Goal: Task Accomplishment & Management: Use online tool/utility

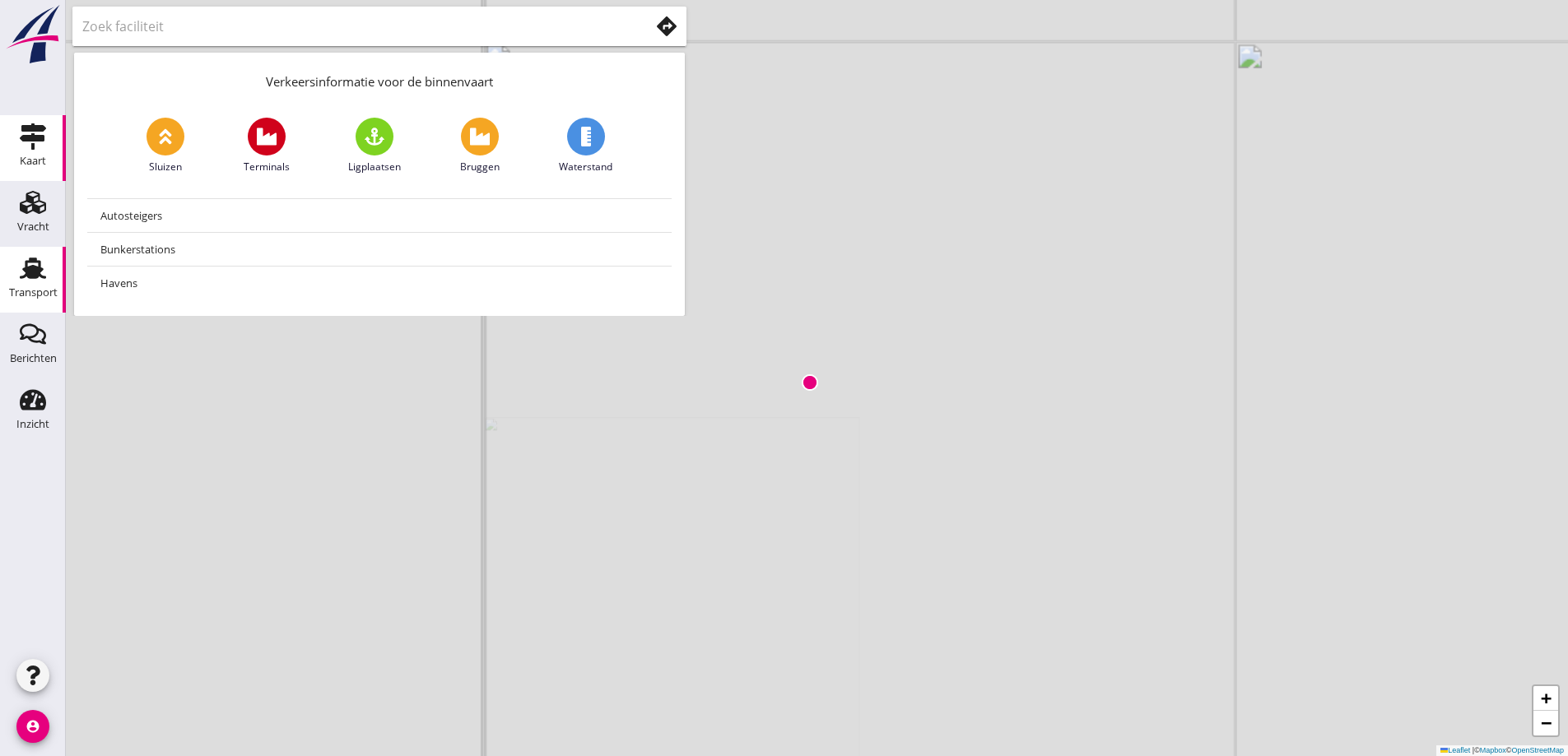
click at [36, 279] on icon "Transport" at bounding box center [33, 267] width 27 height 27
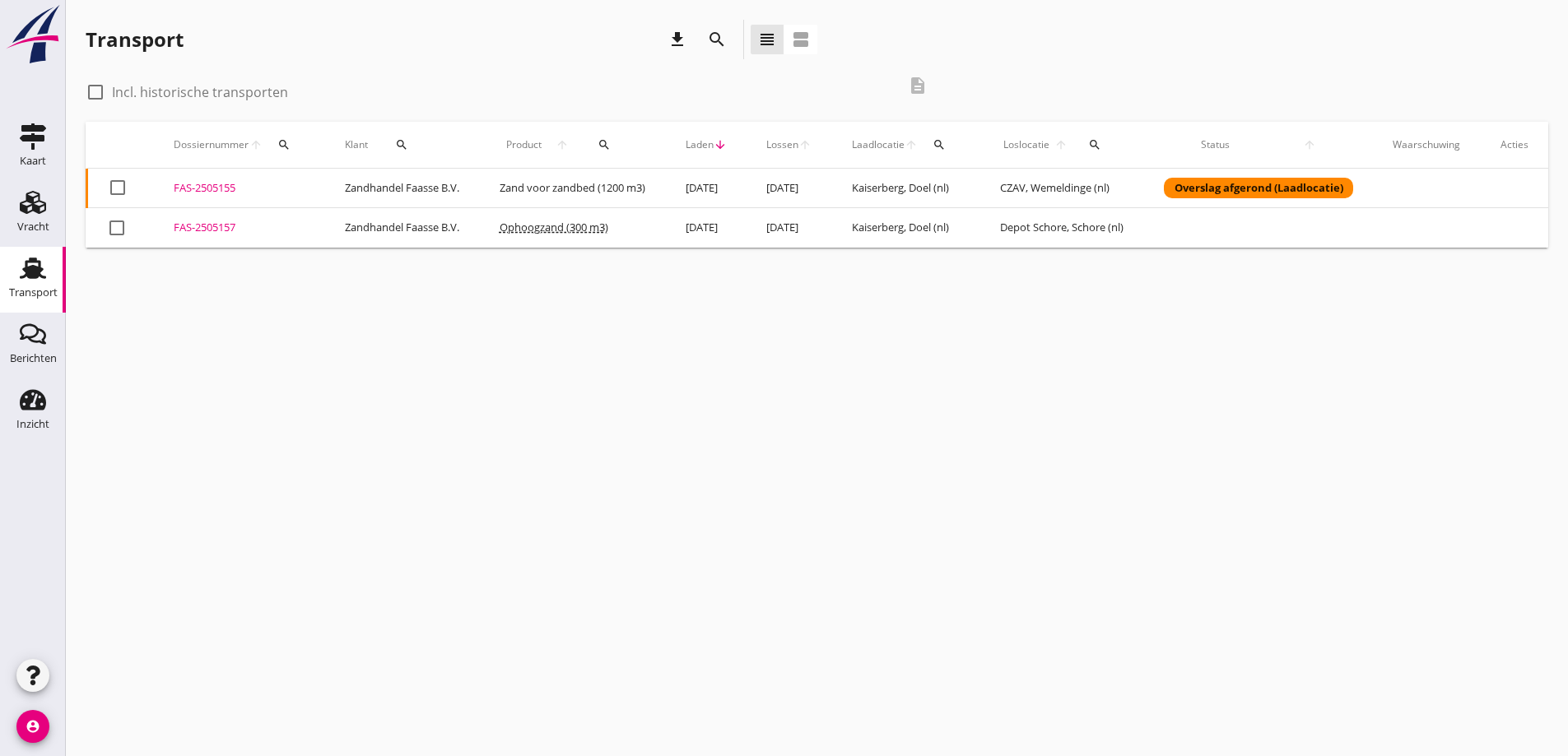
click at [185, 187] on div "FAS-2505155" at bounding box center [239, 189] width 131 height 17
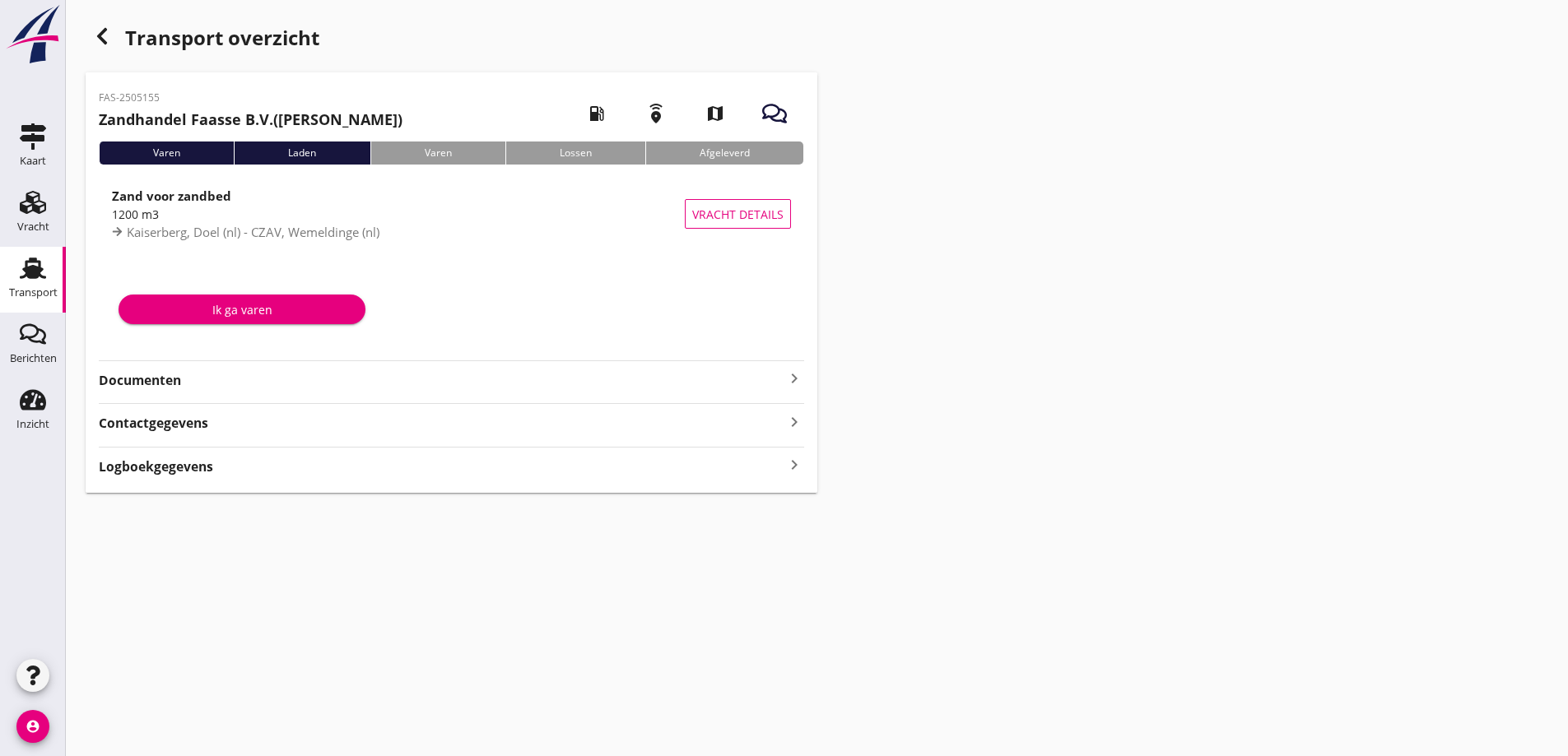
click at [131, 389] on strong "Documenten" at bounding box center [441, 380] width 685 height 19
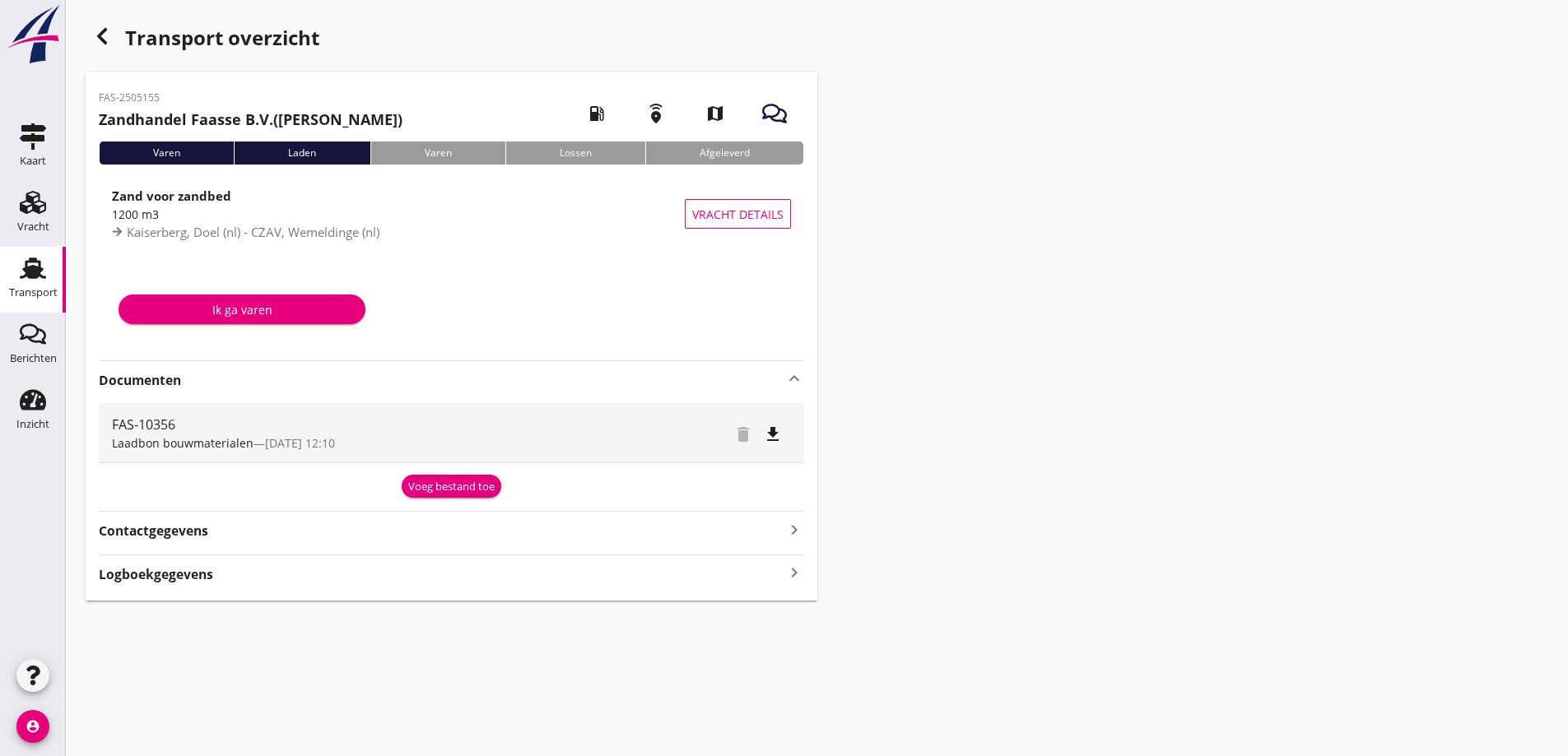
click at [440, 490] on div "Voeg bestand toe" at bounding box center [452, 487] width 87 height 17
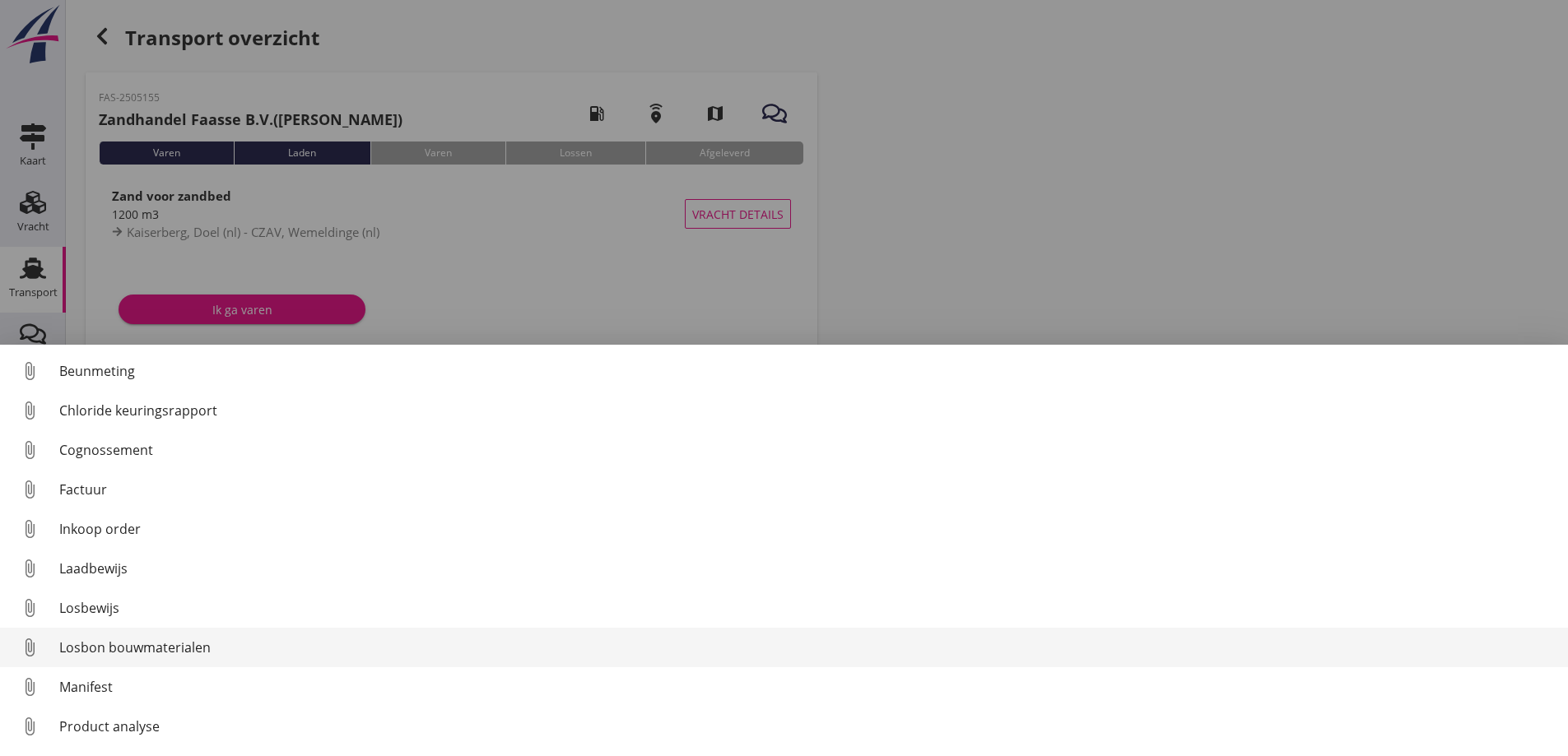
click at [136, 641] on div "Losbon bouwmaterialen" at bounding box center [807, 647] width 1496 height 20
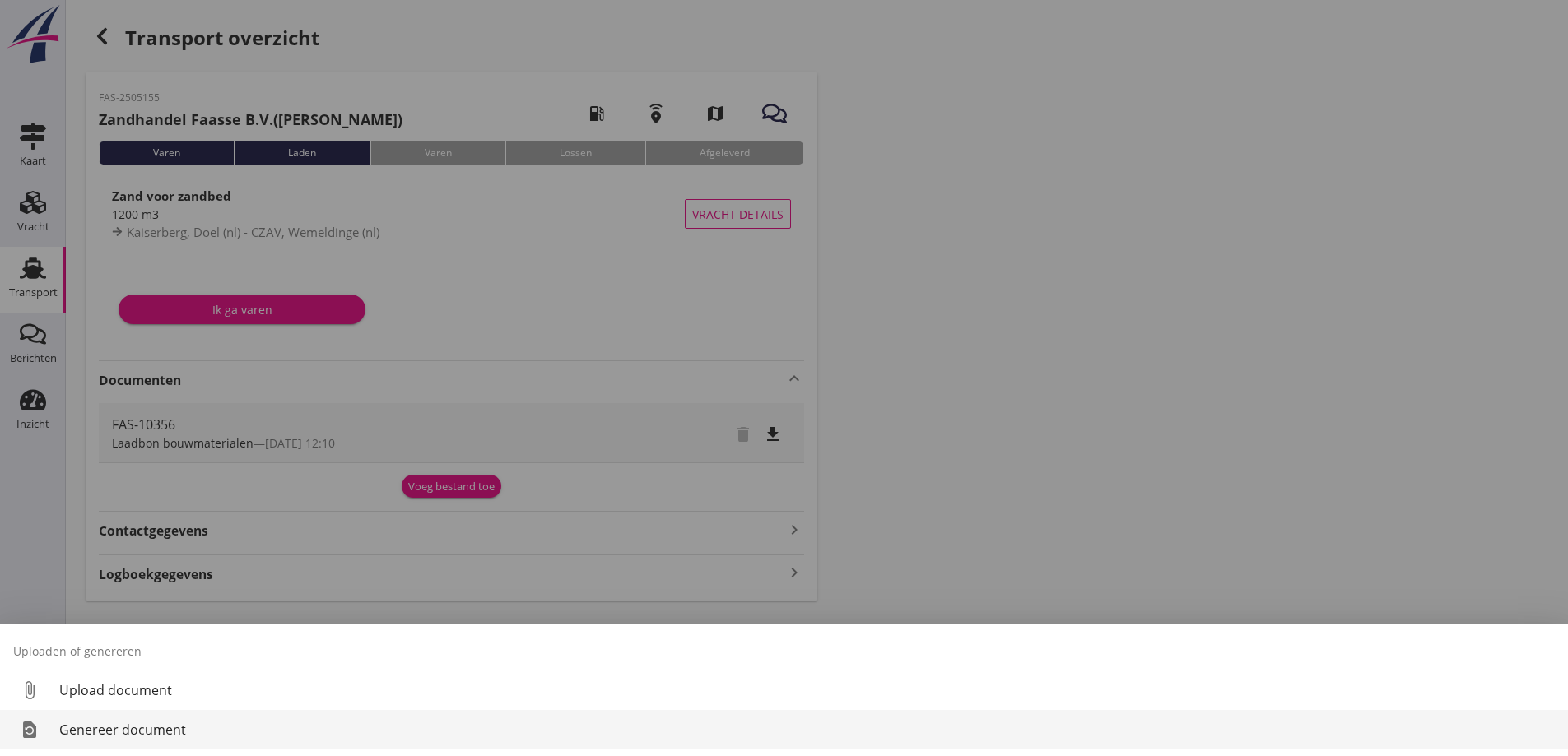
click at [97, 723] on div "Genereer document" at bounding box center [807, 730] width 1496 height 20
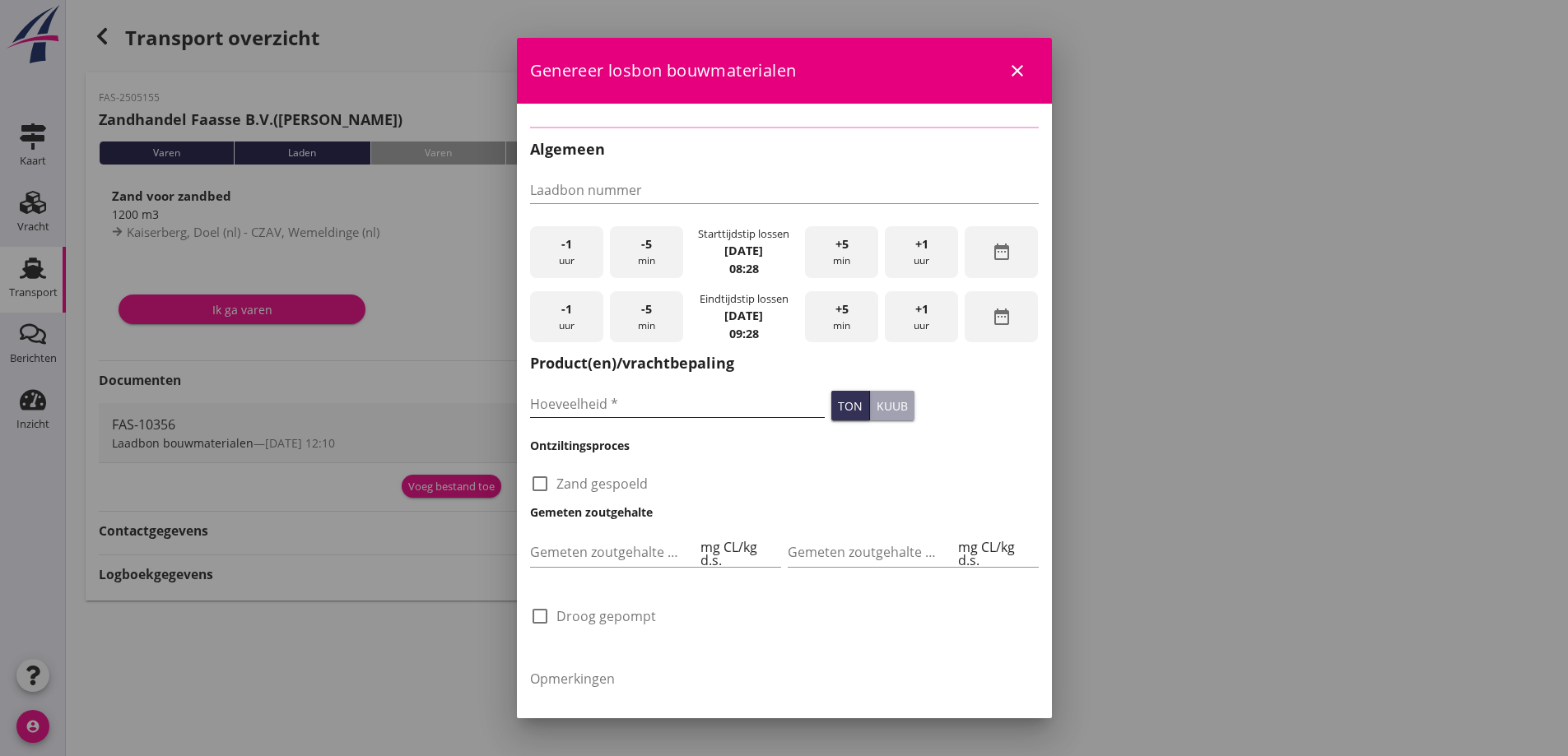
type input "FAS-10356"
checkbox input "true"
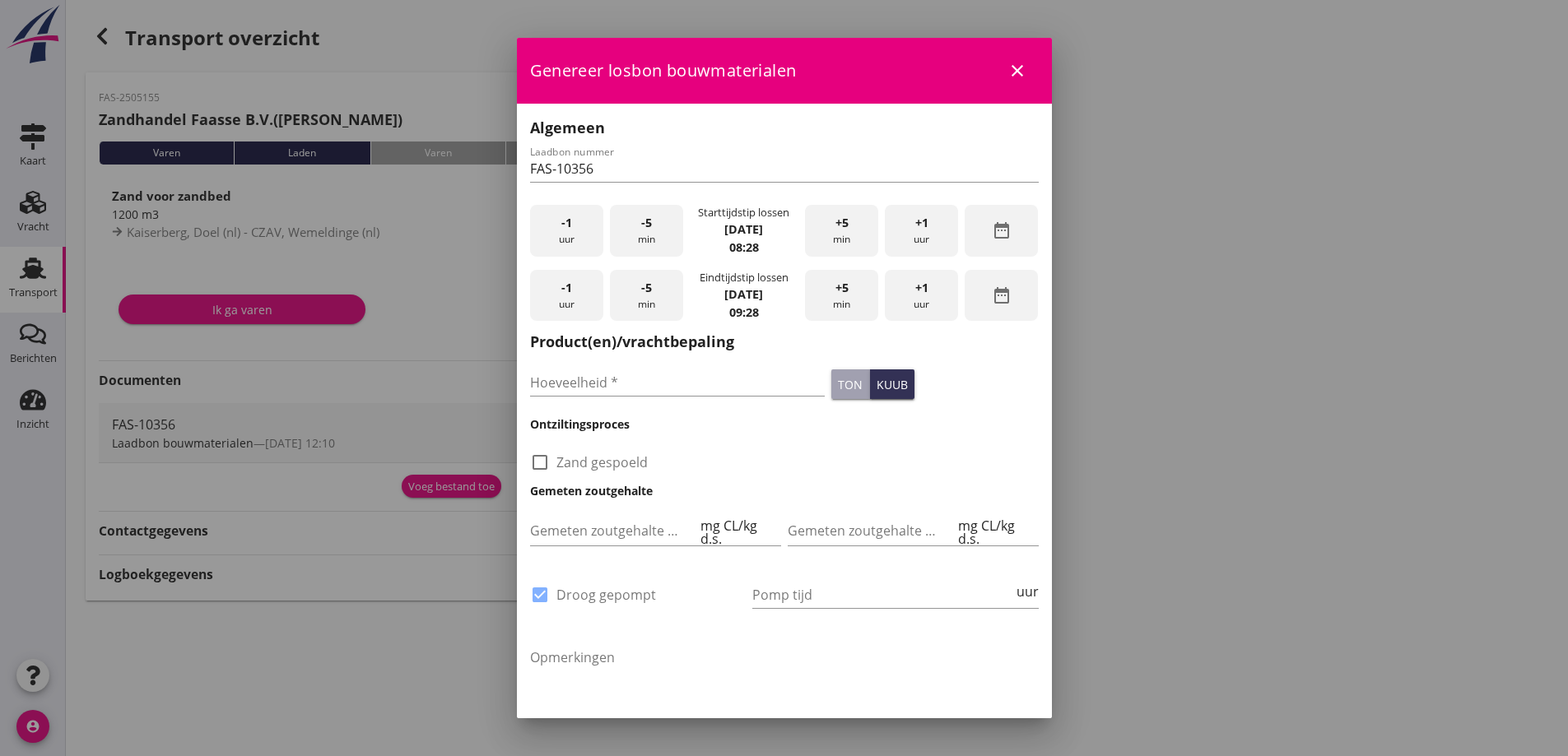
click at [557, 235] on div "-1 uur" at bounding box center [567, 231] width 73 height 52
click at [556, 235] on div "-1 uur" at bounding box center [567, 231] width 73 height 52
click at [858, 226] on div "+5 min" at bounding box center [841, 231] width 73 height 52
click at [857, 226] on div "+5 min" at bounding box center [841, 231] width 73 height 52
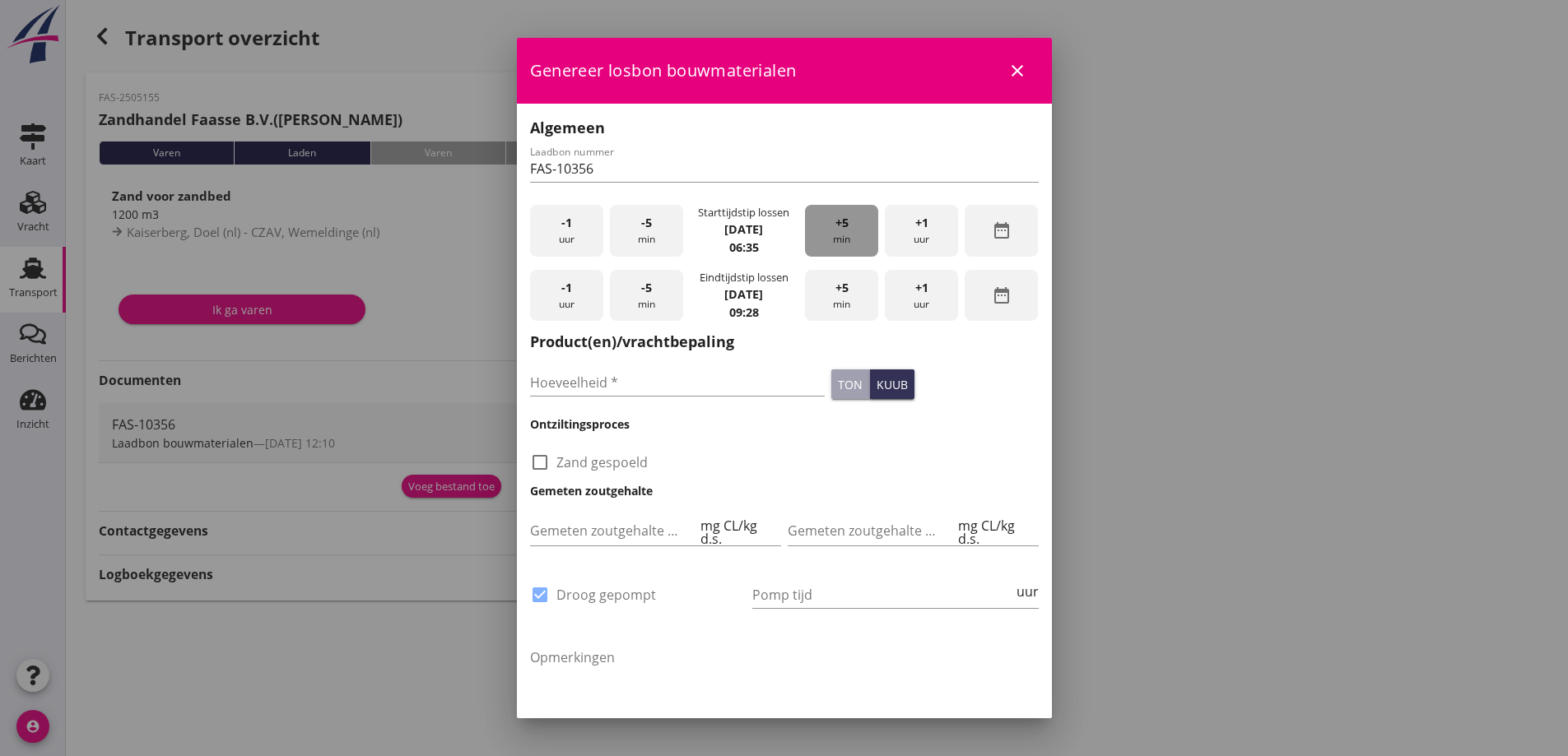
click at [859, 227] on div "+5 min" at bounding box center [841, 231] width 73 height 52
click at [856, 232] on div "+5 min" at bounding box center [841, 231] width 73 height 52
click at [851, 232] on div "+5 min" at bounding box center [841, 231] width 73 height 52
click at [846, 231] on div "+5 min" at bounding box center [841, 231] width 73 height 52
click at [840, 289] on span "+5" at bounding box center [841, 288] width 13 height 18
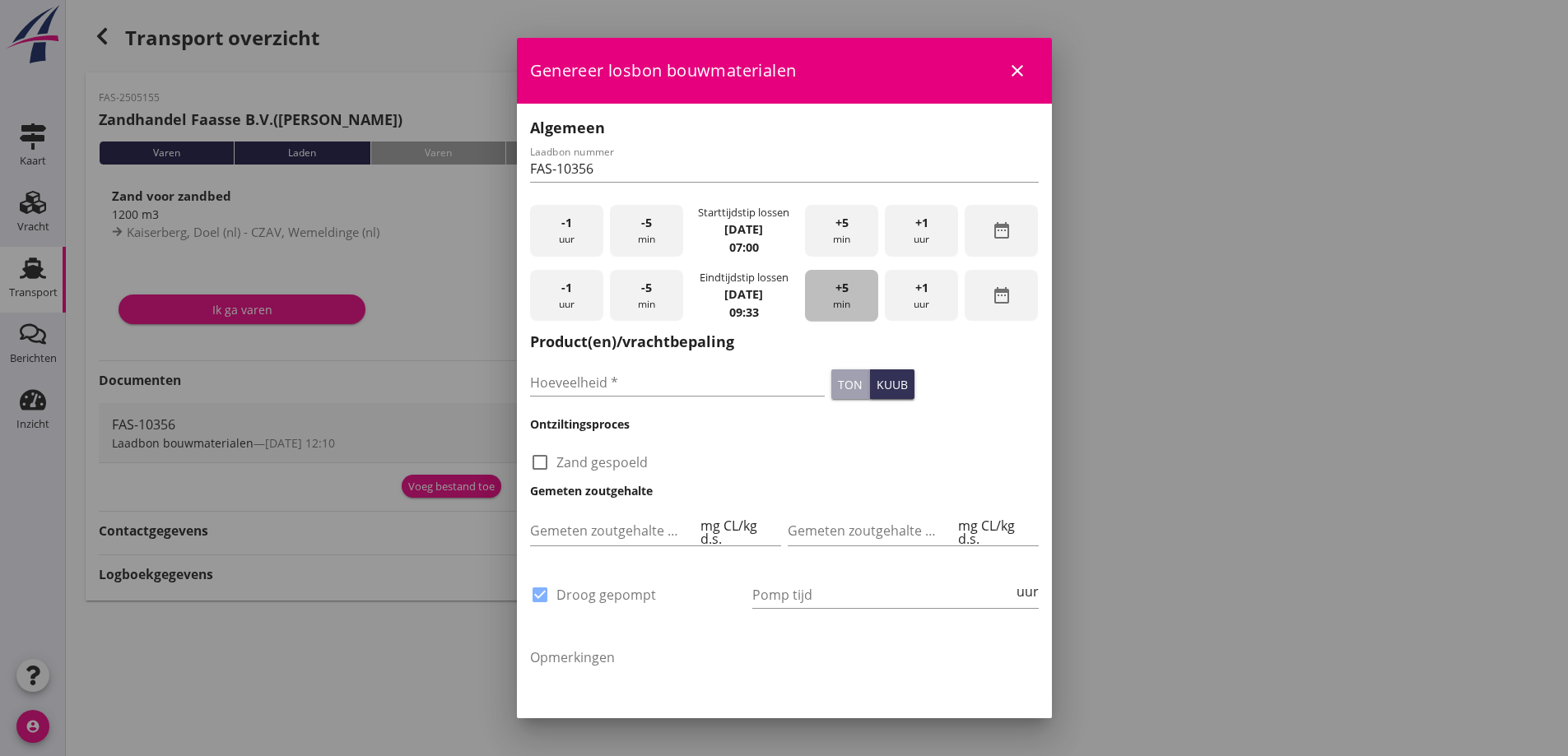
click at [840, 289] on span "+5" at bounding box center [841, 288] width 13 height 18
click at [841, 289] on div "+5 min" at bounding box center [841, 295] width 73 height 52
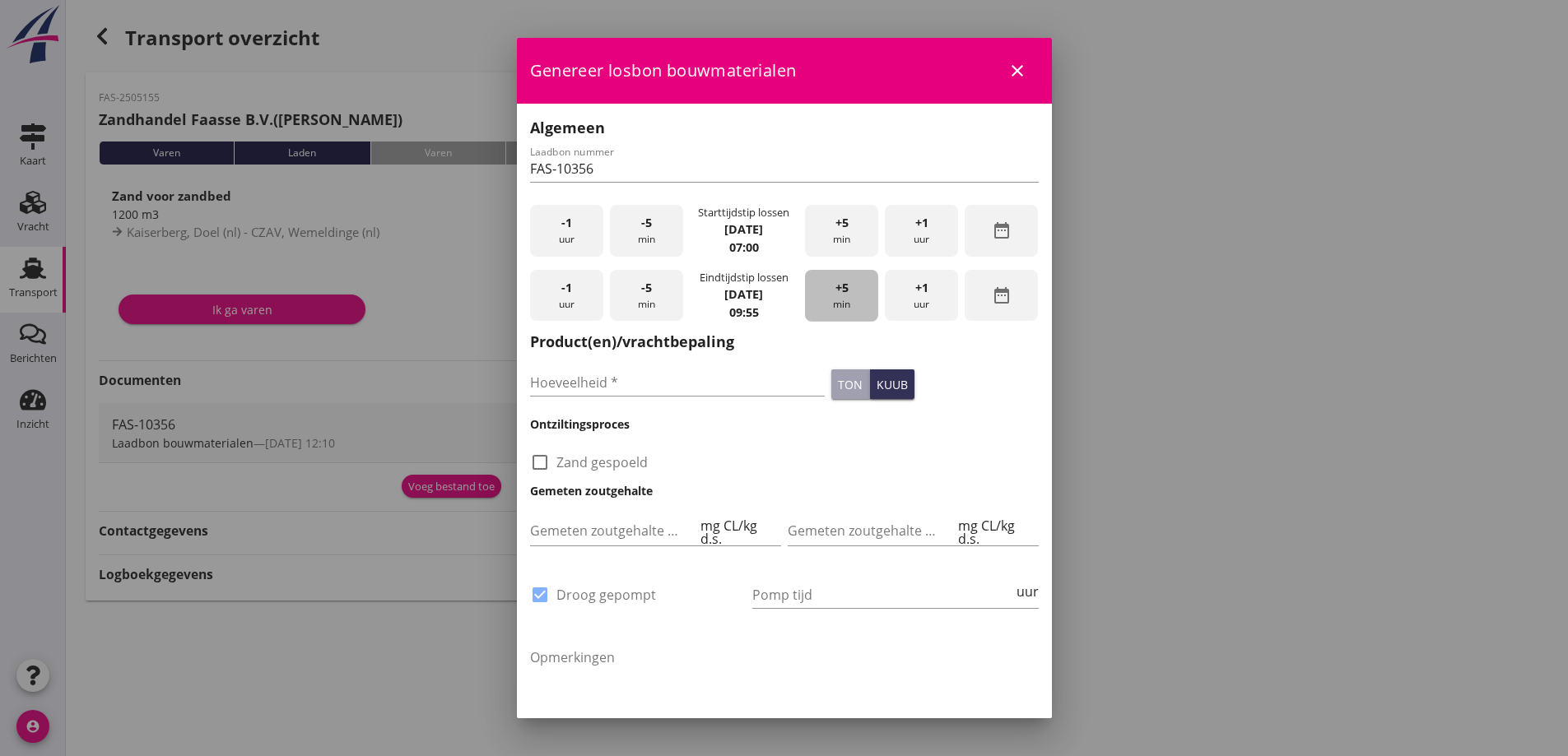
click at [841, 289] on div "+5 min" at bounding box center [841, 295] width 73 height 52
click at [894, 297] on div "+1 uur" at bounding box center [921, 295] width 73 height 52
click at [654, 393] on input "Hoeveelheid *" at bounding box center [677, 382] width 295 height 27
type input "900"
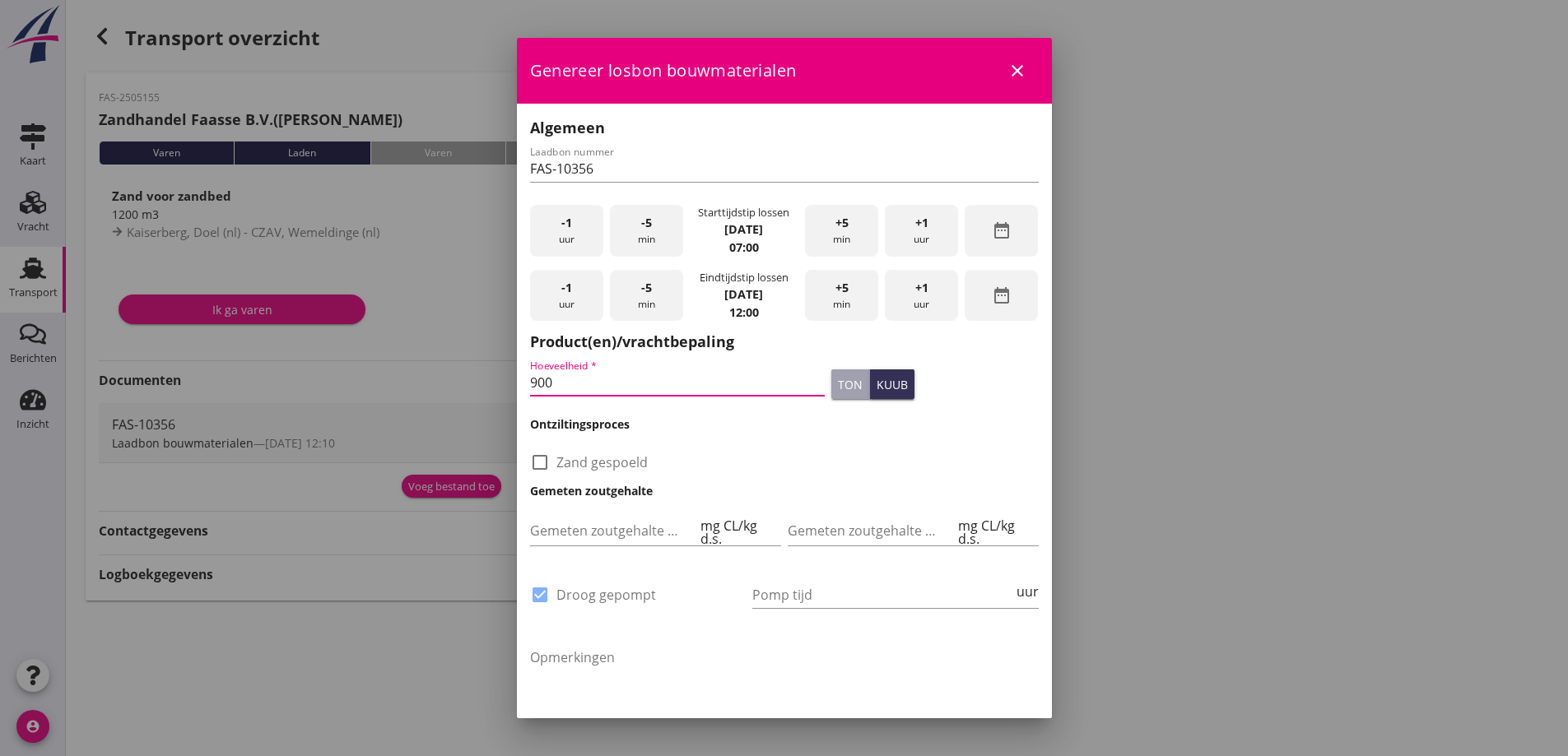
click at [795, 492] on h3 "Gemeten zoutgehalte" at bounding box center [784, 491] width 509 height 18
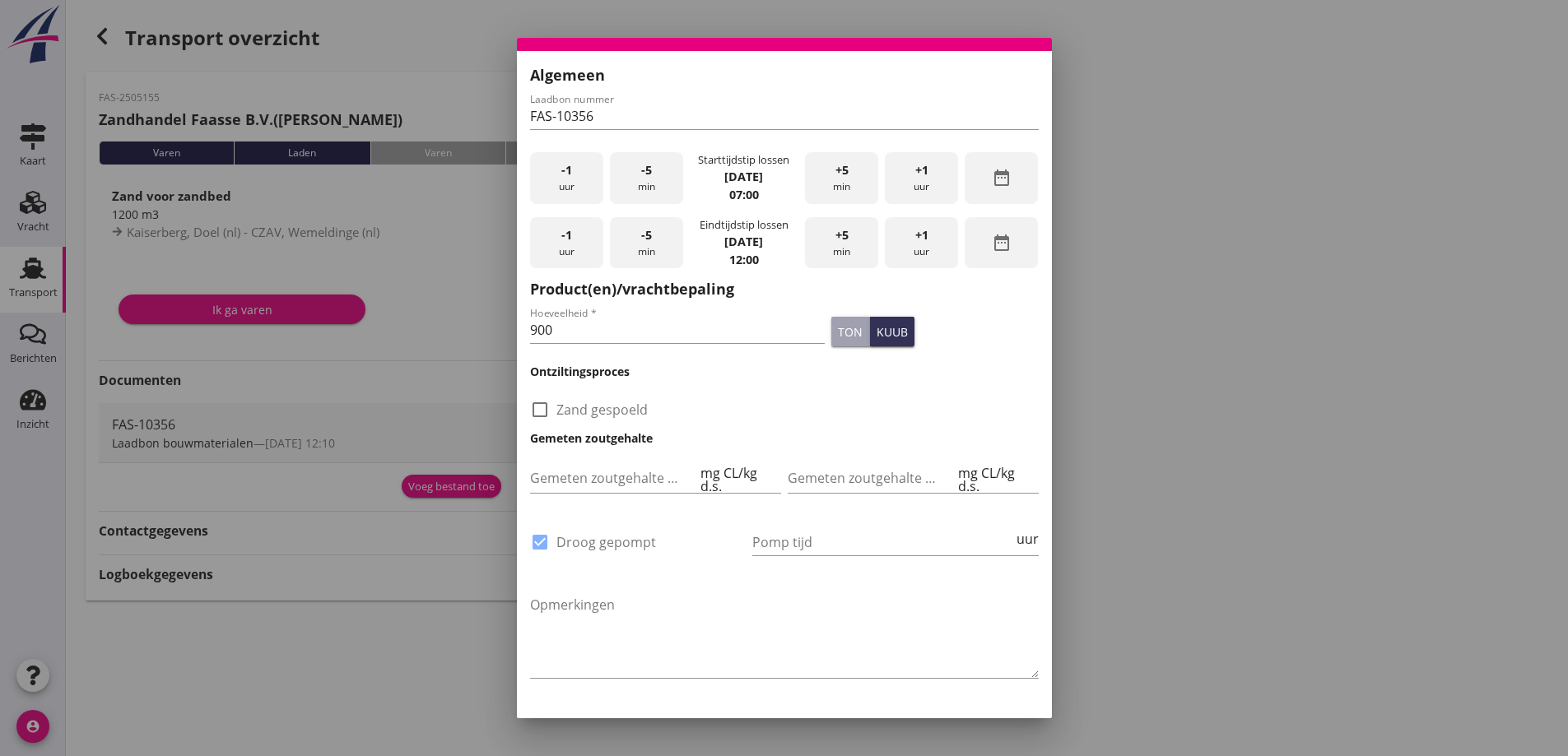
scroll to position [98, 0]
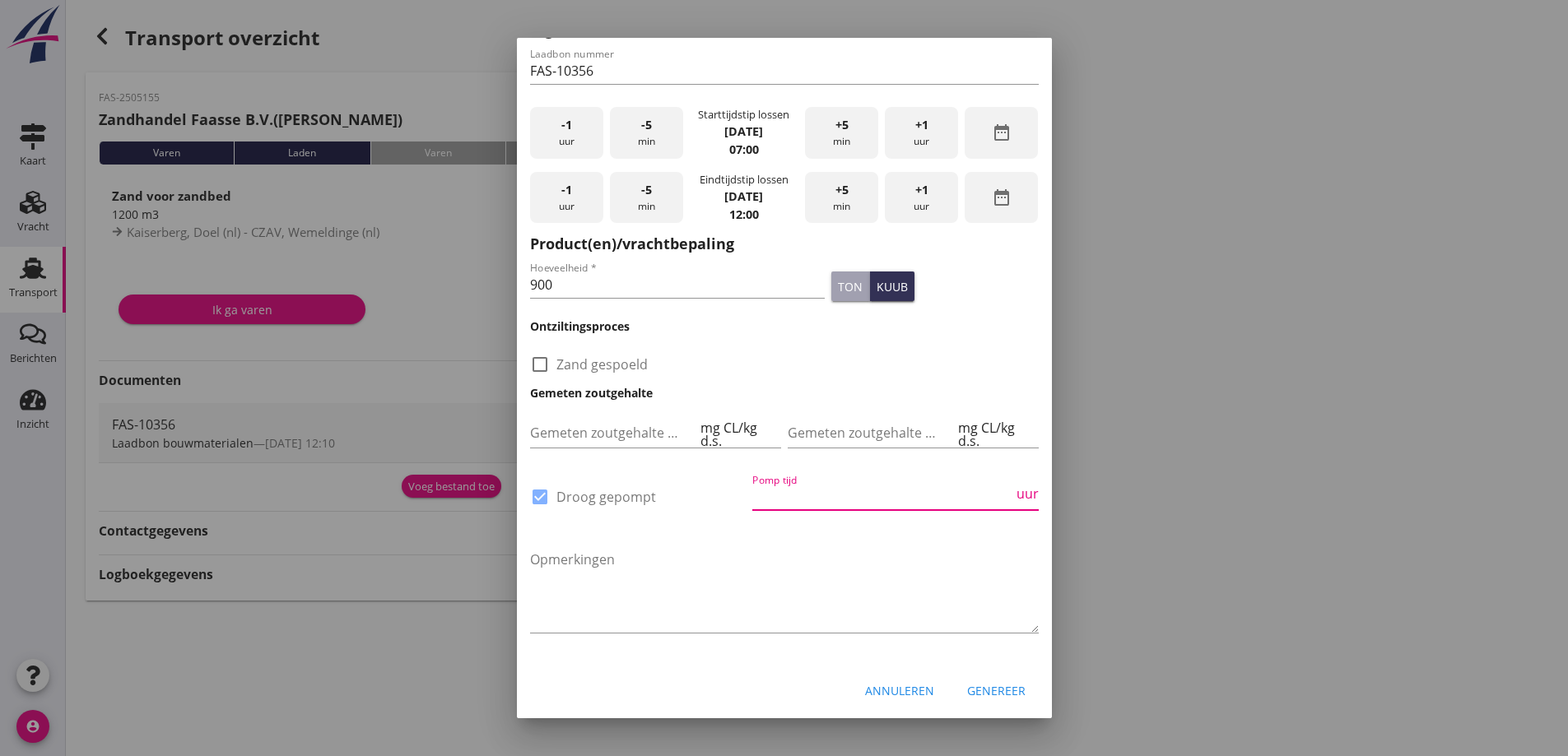
click at [824, 487] on input "Pomp tijd" at bounding box center [883, 496] width 261 height 27
type input "1"
click at [1213, 352] on div at bounding box center [784, 378] width 1568 height 756
drag, startPoint x: 783, startPoint y: 497, endPoint x: 731, endPoint y: 498, distance: 52.0
click at [731, 498] on div "check_box Droog gepompt Pomp tijd 18 uur" at bounding box center [785, 498] width 515 height 62
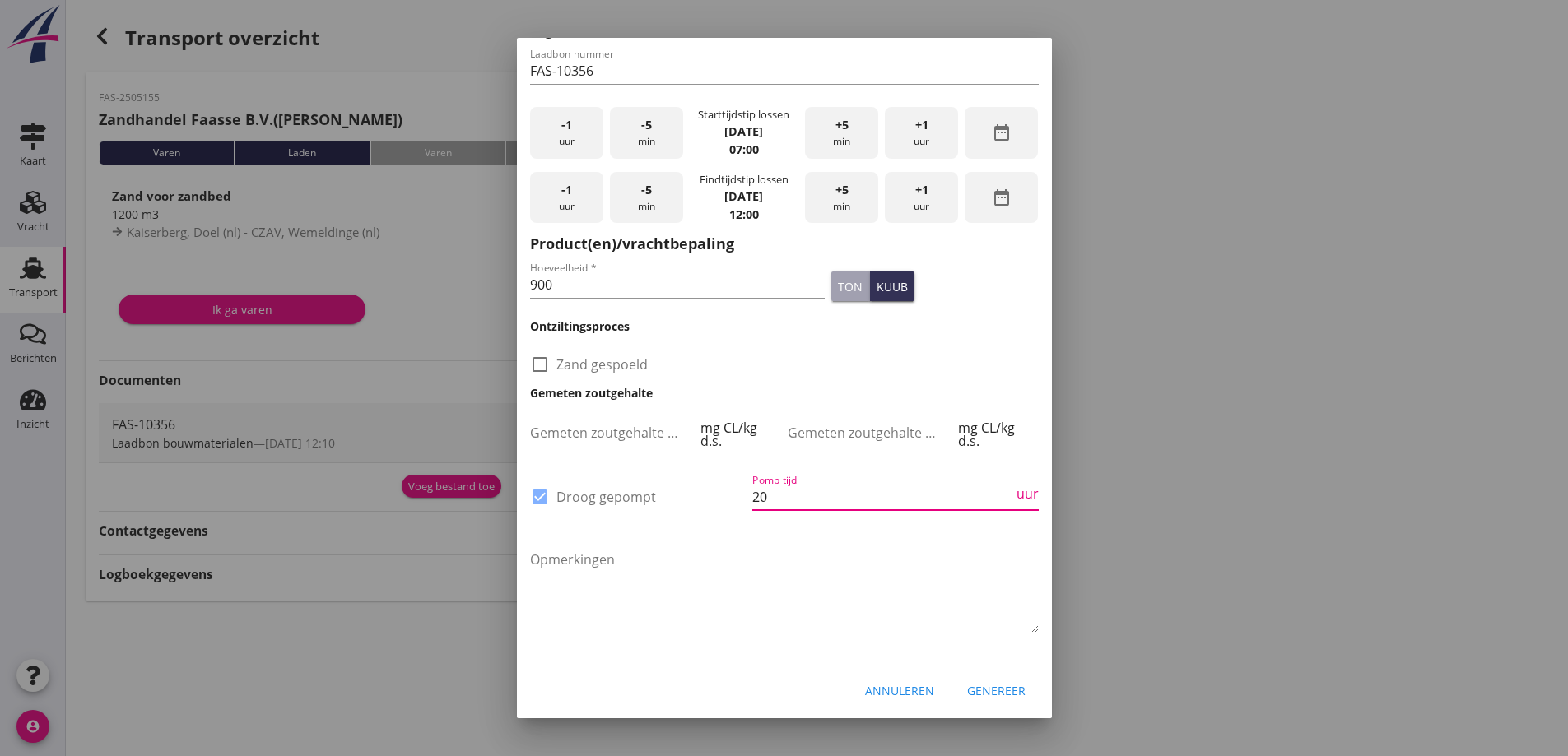
type input "20"
click at [1266, 321] on div at bounding box center [784, 378] width 1568 height 756
click at [1124, 289] on div at bounding box center [784, 378] width 1568 height 756
